Goal: Information Seeking & Learning: Learn about a topic

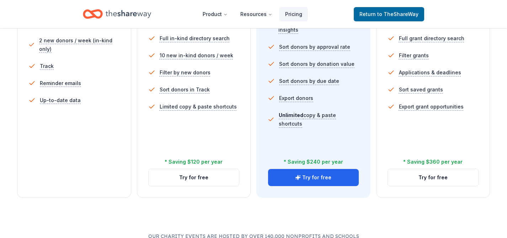
scroll to position [248, 0]
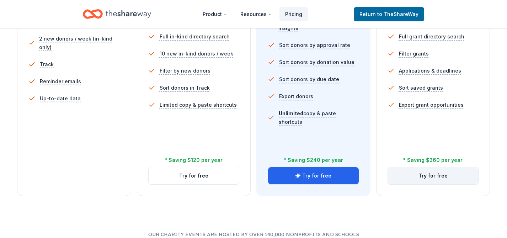
click at [425, 182] on button "Try for free" at bounding box center [433, 175] width 91 height 17
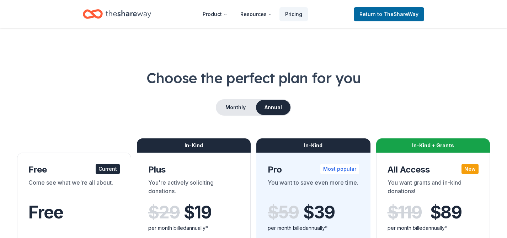
scroll to position [248, 0]
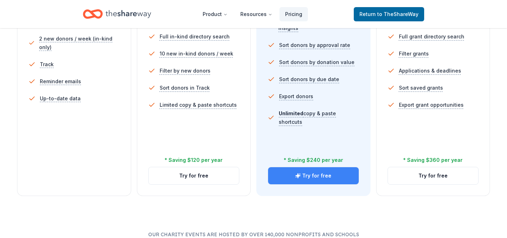
click at [301, 181] on button "Try for free" at bounding box center [313, 175] width 91 height 17
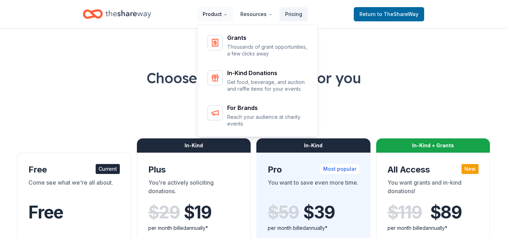
click at [221, 14] on button "Product" at bounding box center [215, 14] width 36 height 14
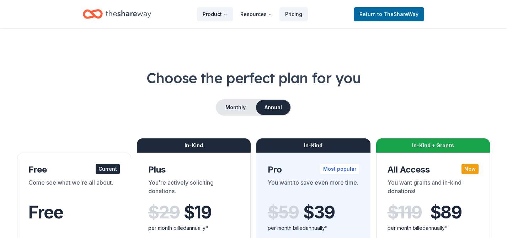
click at [221, 14] on button "Product" at bounding box center [215, 14] width 36 height 14
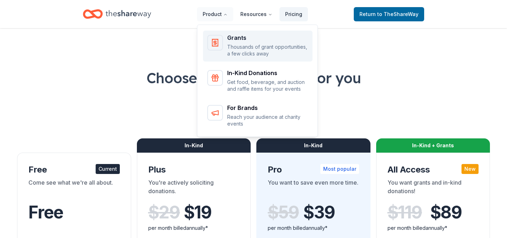
click at [244, 41] on div "Grants Thousands of grant opportunities, a few clicks away" at bounding box center [267, 46] width 81 height 22
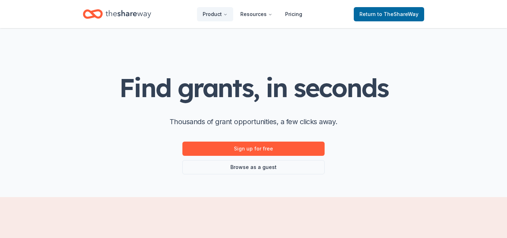
click at [116, 14] on icon "Home" at bounding box center [129, 14] width 46 height 8
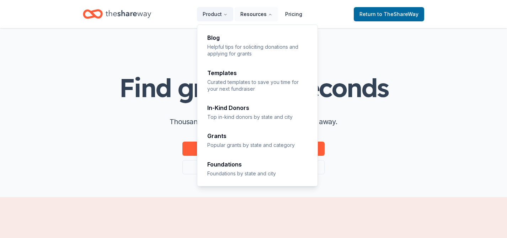
click at [257, 16] on button "Resources" at bounding box center [256, 14] width 43 height 14
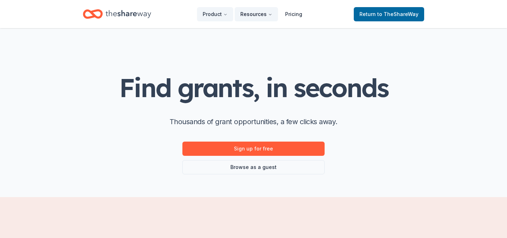
click at [257, 16] on button "Resources" at bounding box center [256, 14] width 43 height 14
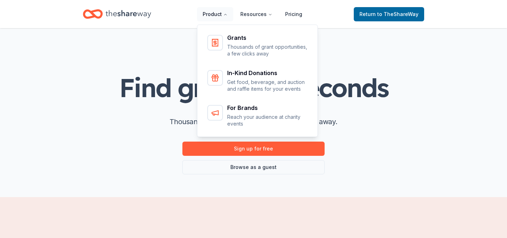
click at [222, 10] on button "Product" at bounding box center [215, 14] width 36 height 14
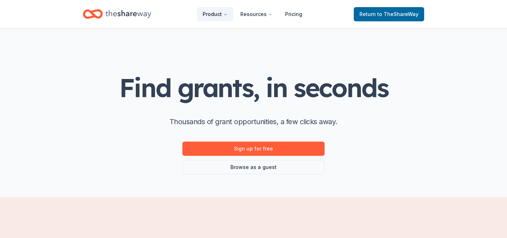
click at [222, 10] on button "Product" at bounding box center [215, 14] width 36 height 14
